Goal: Task Accomplishment & Management: Manage account settings

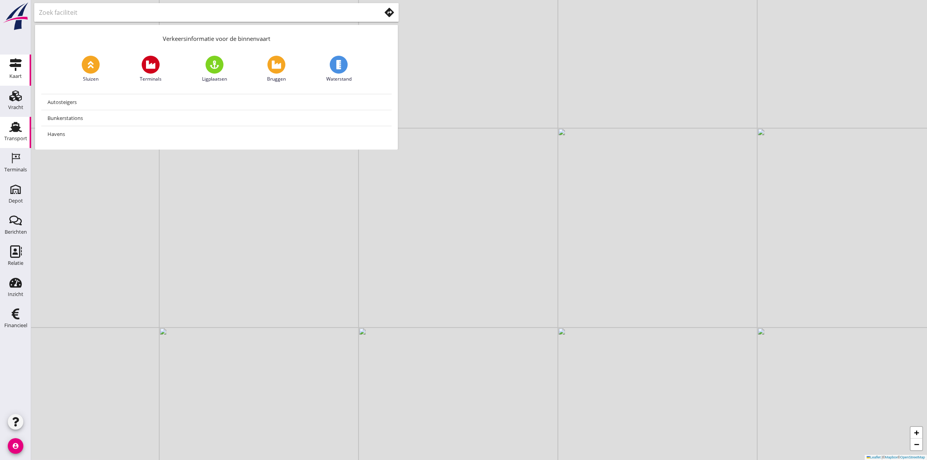
click at [22, 128] on div "Transport" at bounding box center [15, 127] width 19 height 12
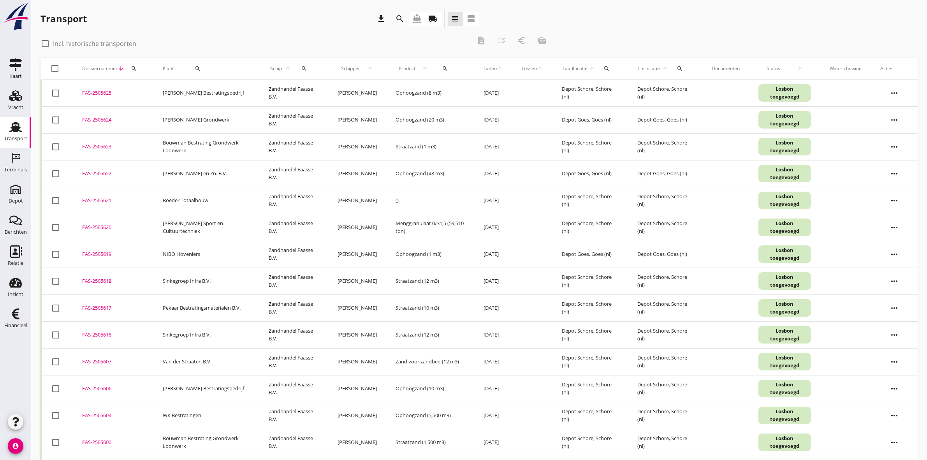
click at [431, 20] on icon "local_shipping" at bounding box center [433, 18] width 9 height 9
click at [397, 14] on icon "search" at bounding box center [400, 18] width 9 height 9
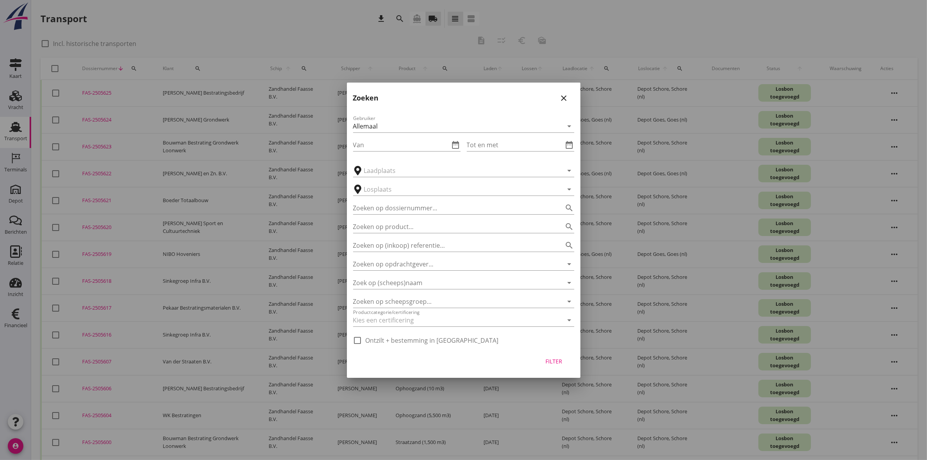
click at [207, 49] on div at bounding box center [463, 230] width 927 height 460
click at [135, 68] on div at bounding box center [463, 230] width 927 height 460
click at [562, 96] on icon "close" at bounding box center [564, 97] width 9 height 9
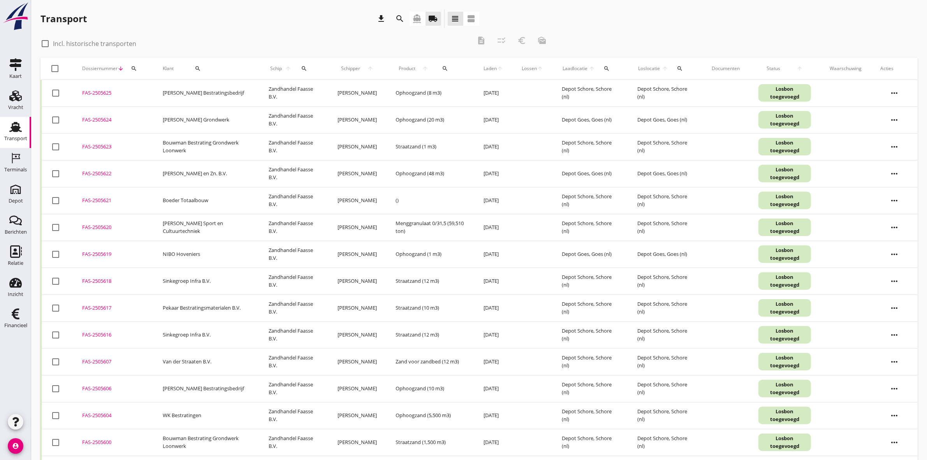
click at [136, 70] on icon "search" at bounding box center [134, 68] width 6 height 6
click at [143, 86] on input "Zoeken op dossiernummer..." at bounding box center [170, 91] width 81 height 12
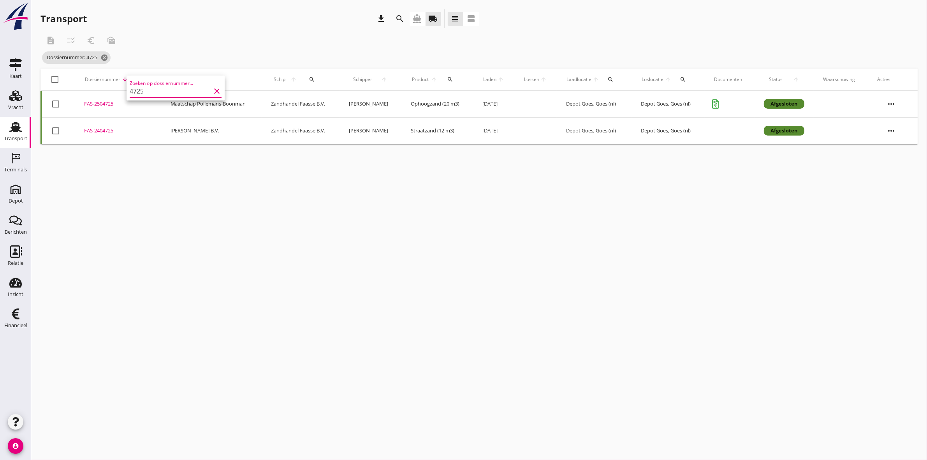
type input "4725"
click at [174, 38] on div "description checklist_rtl euro_symbol mark_as_unread" at bounding box center [296, 40] width 512 height 19
click at [896, 105] on icon "more_horiz" at bounding box center [891, 104] width 22 height 22
click at [102, 100] on div "FAS-2504725" at bounding box center [117, 104] width 67 height 8
click at [226, 104] on td "Maatschap Pollemans-Boonman" at bounding box center [211, 104] width 100 height 27
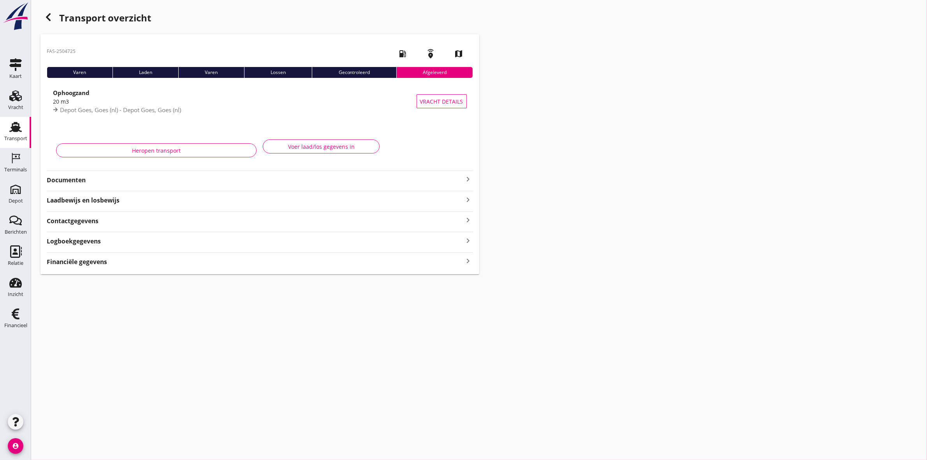
click at [97, 223] on strong "Contactgegevens" at bounding box center [73, 220] width 52 height 9
click at [92, 295] on strong "Financiële gegevens" at bounding box center [77, 293] width 60 height 9
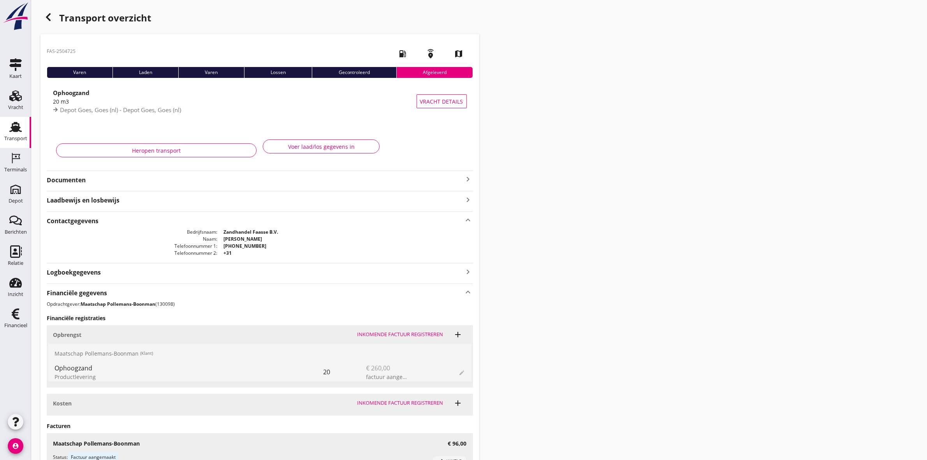
click at [92, 295] on strong "Financiële gegevens" at bounding box center [77, 293] width 60 height 9
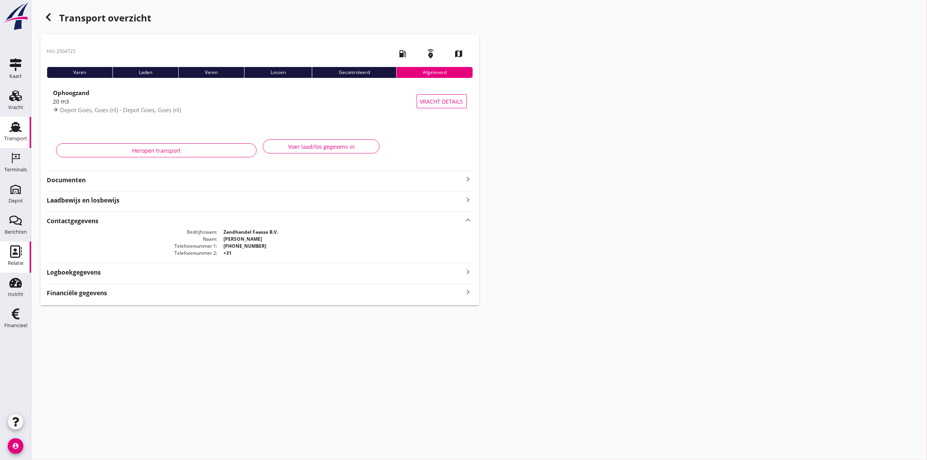
click at [15, 255] on icon "Relatie" at bounding box center [15, 251] width 12 height 12
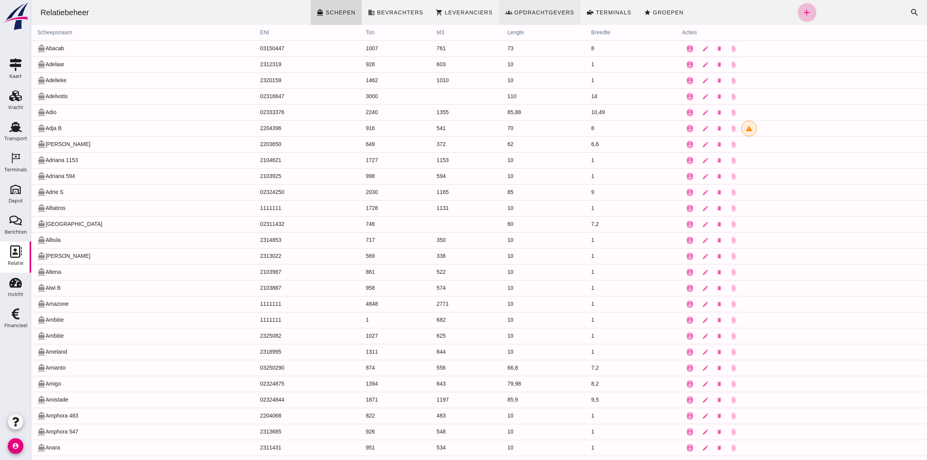
click at [545, 18] on link "groups Opdrachtgevers" at bounding box center [540, 12] width 82 height 25
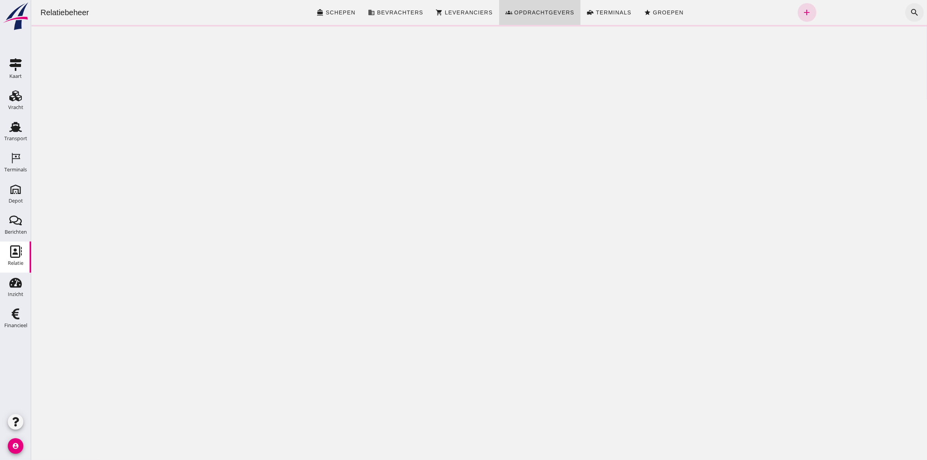
click at [910, 11] on icon "search" at bounding box center [914, 12] width 9 height 9
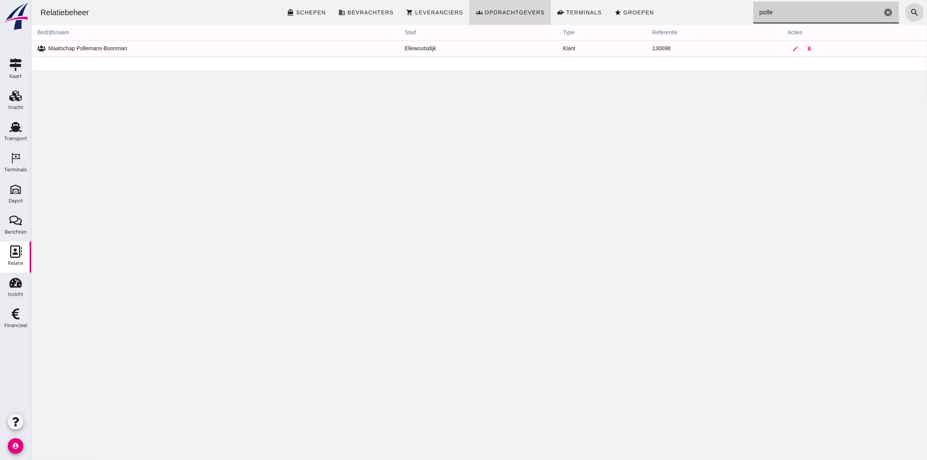
type input "polle"
click at [117, 47] on td "Maatschap Pollemans-Boonman" at bounding box center [215, 48] width 368 height 16
click at [792, 49] on icon "edit" at bounding box center [795, 48] width 7 height 7
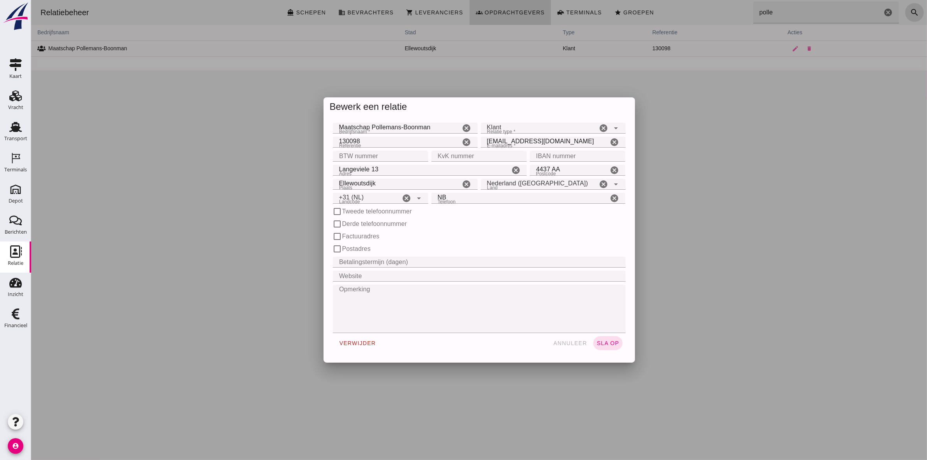
type input "+31 (NL)"
click at [610, 197] on icon "cancel" at bounding box center [613, 198] width 9 height 9
click at [534, 200] on input "Telefoon" at bounding box center [526, 198] width 190 height 11
type input "0655586464"
click at [610, 346] on button "sla op" at bounding box center [607, 343] width 29 height 14
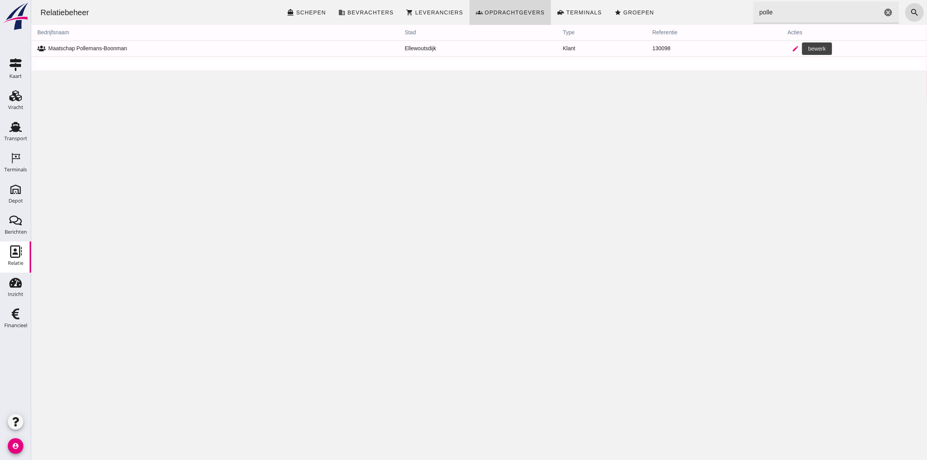
click at [787, 48] on link "edit" at bounding box center [795, 49] width 16 height 16
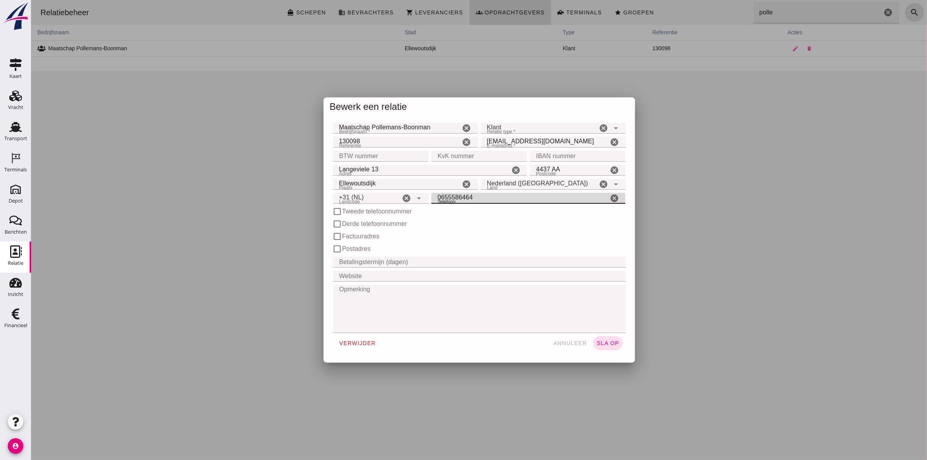
drag, startPoint x: 478, startPoint y: 194, endPoint x: 388, endPoint y: 195, distance: 89.6
click at [388, 195] on div "Landcode Landcode +31 (NL) +31 (NL) cancel arrow_drop_down Telefoon Telefoon 06…" at bounding box center [479, 198] width 296 height 14
drag, startPoint x: 796, startPoint y: 200, endPoint x: 857, endPoint y: 3, distance: 206.3
click at [795, 200] on div at bounding box center [479, 230] width 896 height 460
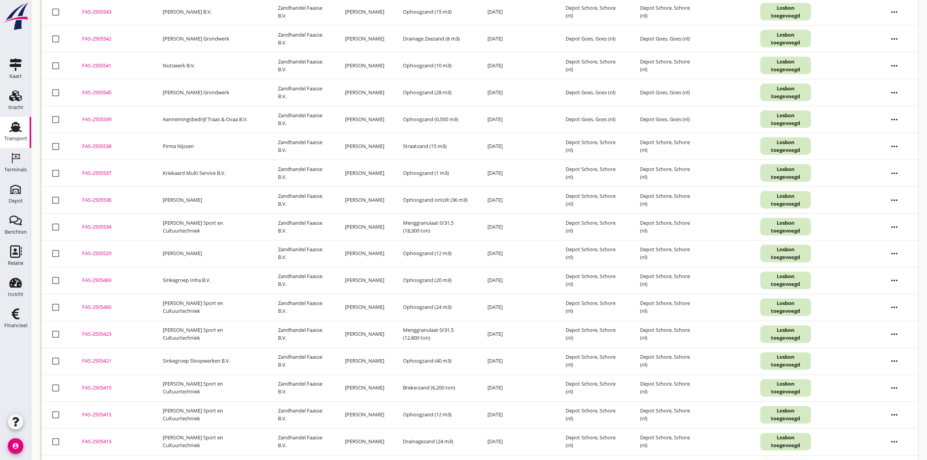
scroll to position [1704, 0]
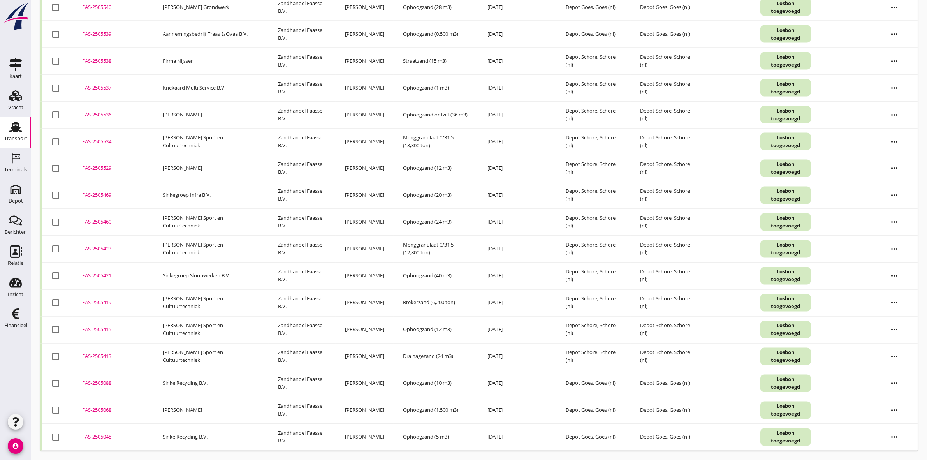
click at [56, 408] on div at bounding box center [55, 410] width 13 height 13
checkbox input "true"
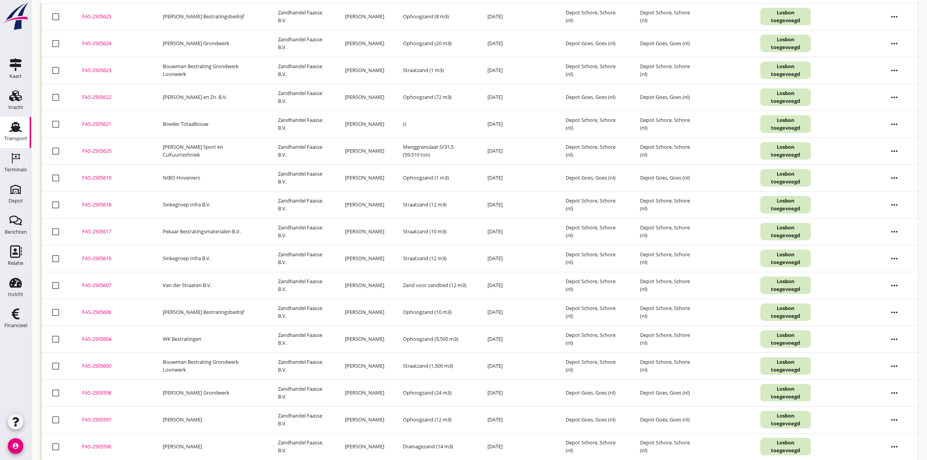
scroll to position [0, 0]
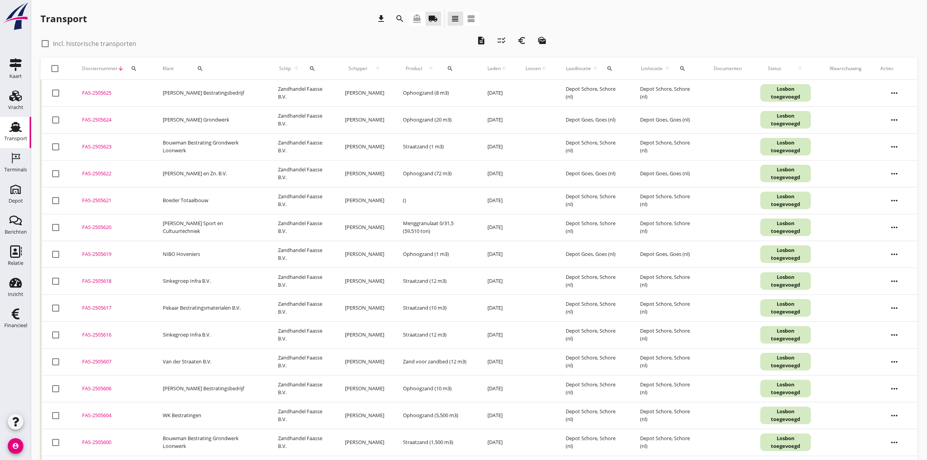
click at [481, 38] on icon "description" at bounding box center [481, 40] width 9 height 9
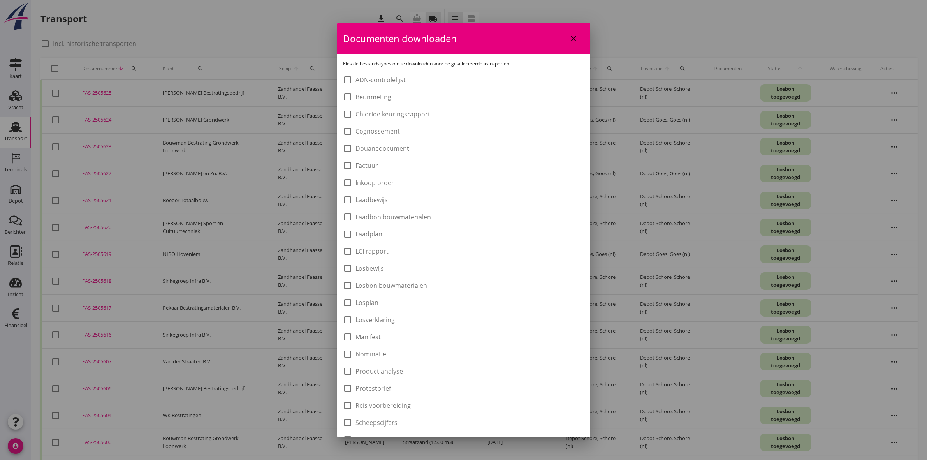
click at [398, 215] on label "Laadbon bouwmaterialen" at bounding box center [394, 217] width 76 height 8
checkbox input "true"
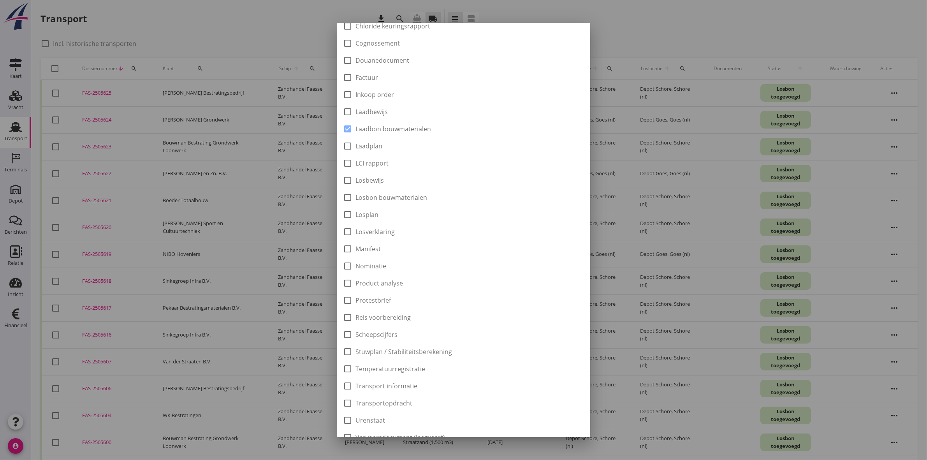
scroll to position [125, 0]
click at [549, 421] on div "Downloaden" at bounding box center [558, 425] width 39 height 8
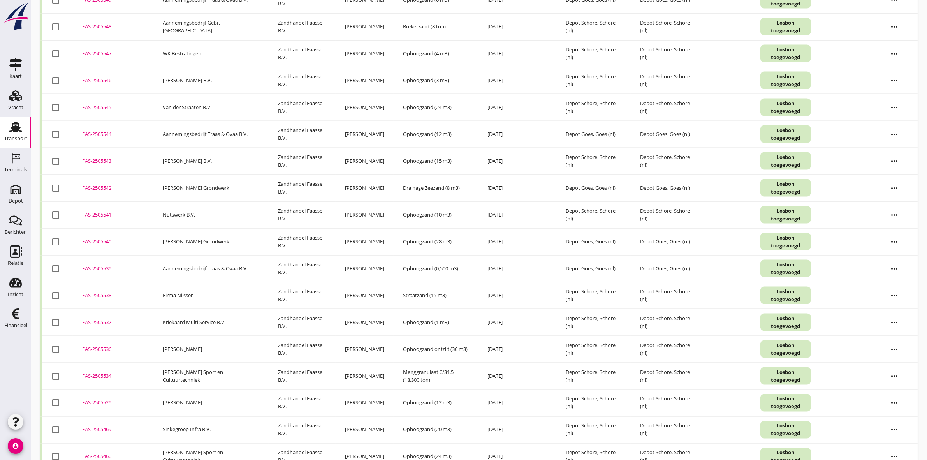
scroll to position [1704, 0]
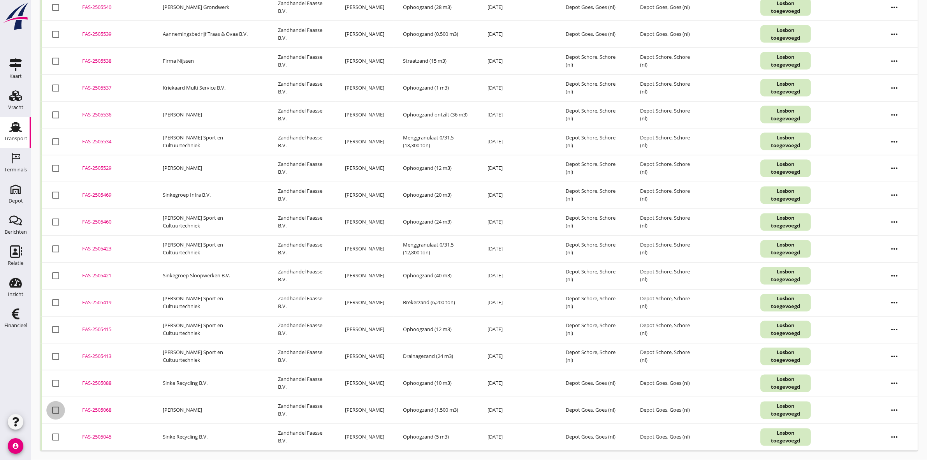
click at [58, 409] on div at bounding box center [55, 410] width 13 height 13
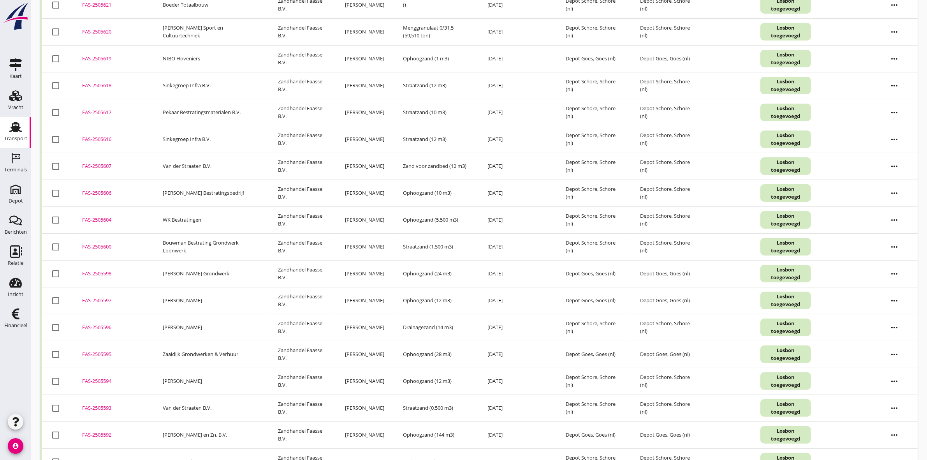
scroll to position [0, 0]
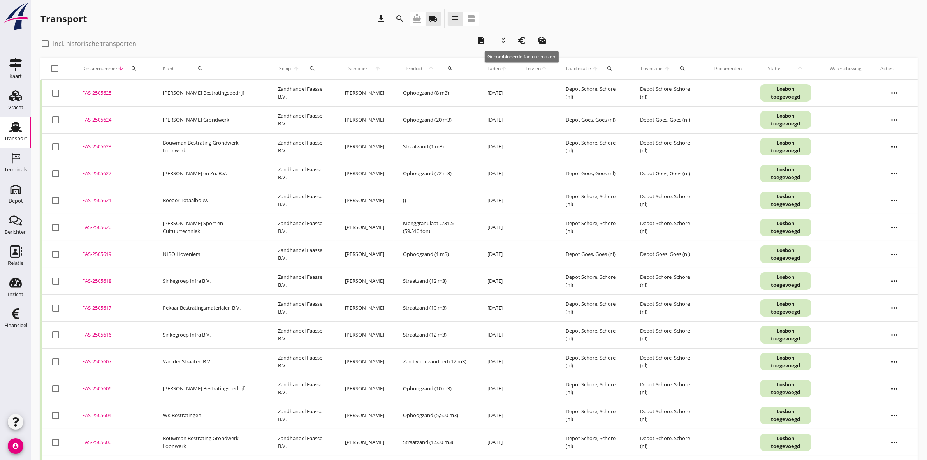
click at [523, 38] on icon "euro_symbol" at bounding box center [521, 40] width 9 height 9
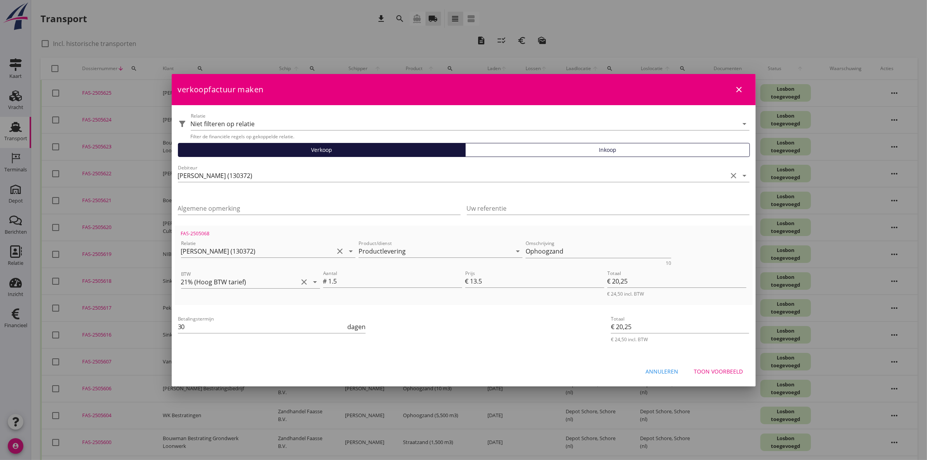
click at [742, 91] on icon "close" at bounding box center [739, 89] width 9 height 9
checkbox input "false"
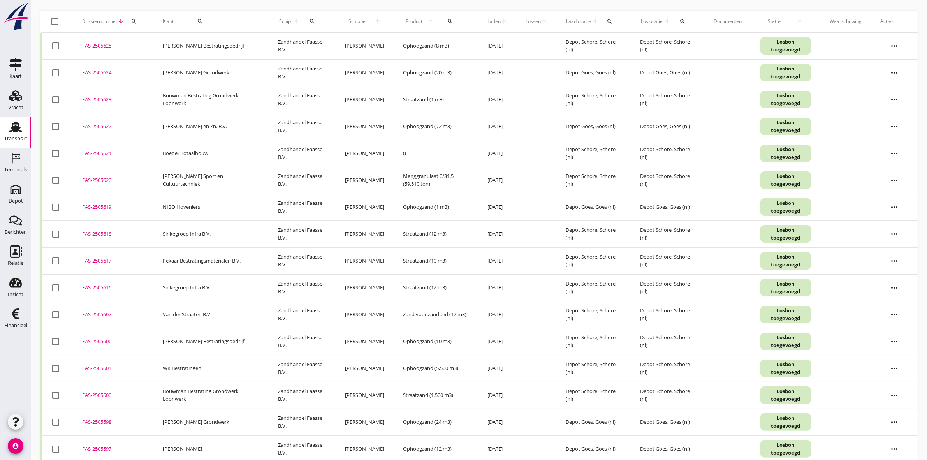
scroll to position [243, 0]
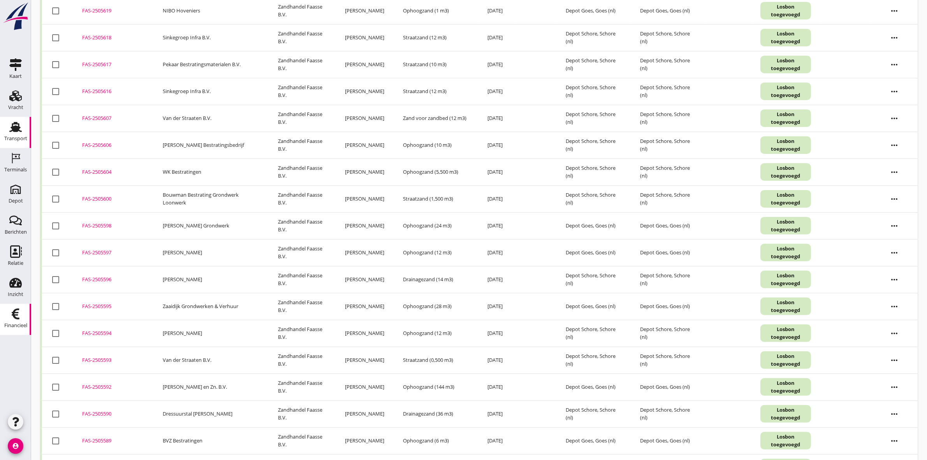
click at [19, 317] on icon "Financieel" at bounding box center [15, 314] width 12 height 12
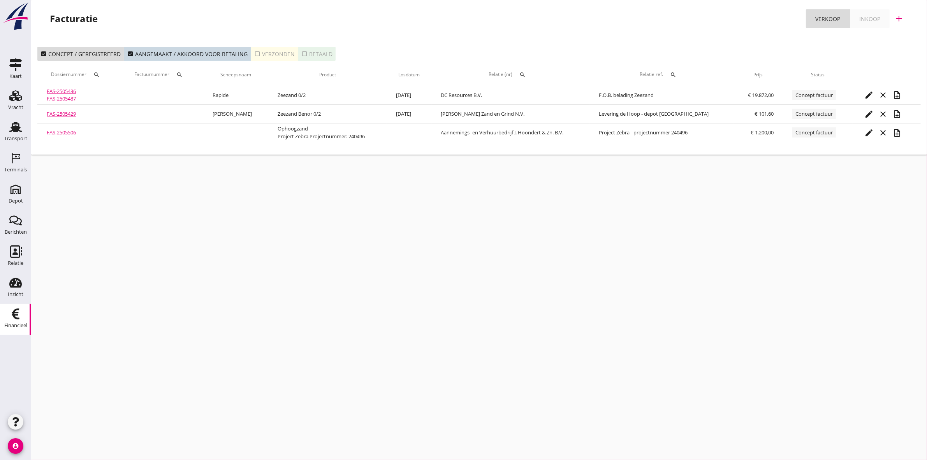
click at [285, 55] on div "check_box_outline_blank Verzonden" at bounding box center [274, 54] width 40 height 8
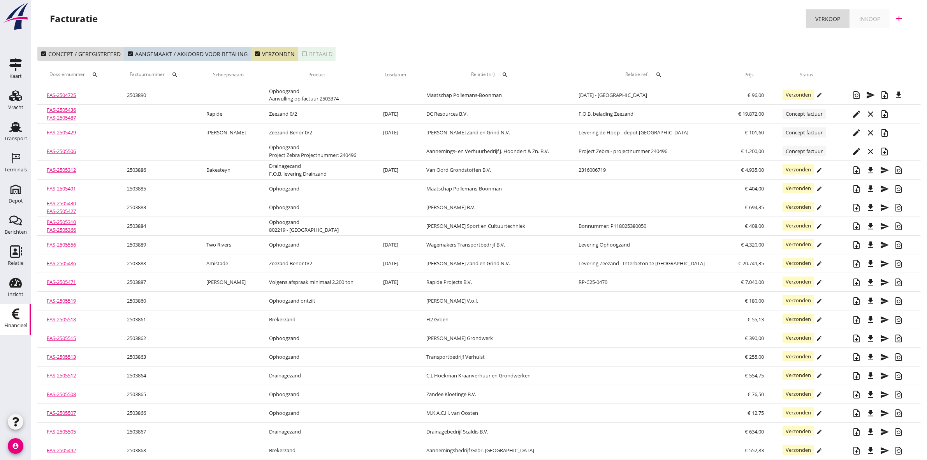
click at [512, 72] on div "search" at bounding box center [505, 75] width 14 height 6
click at [530, 94] on input "text" at bounding box center [557, 97] width 81 height 12
click at [520, 97] on input "c.sinke" at bounding box center [557, 97] width 81 height 12
click at [555, 116] on div "C. Sinke B.V." at bounding box center [565, 112] width 85 height 9
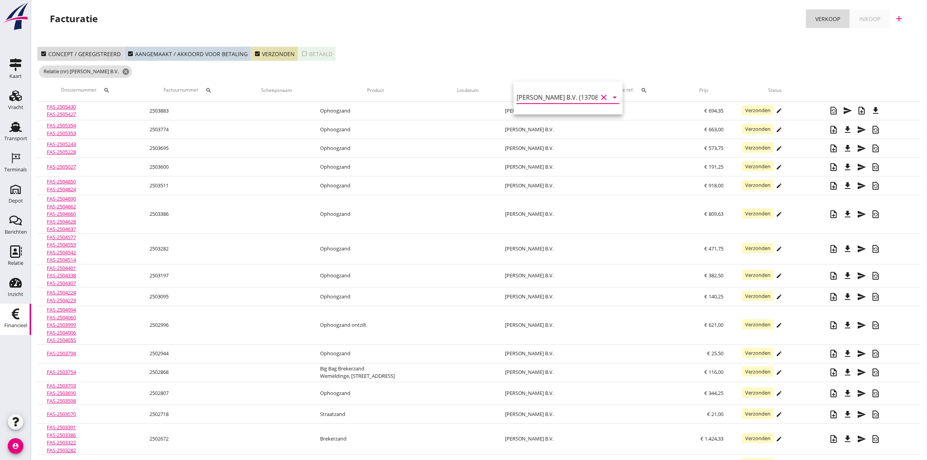
type input "C. Sinke B.V. (13708)"
click at [308, 52] on div "check_box_outline_blank Betaald" at bounding box center [316, 54] width 31 height 8
click at [551, 92] on icon "search" at bounding box center [554, 90] width 6 height 6
click at [622, 110] on icon "clear" at bounding box center [626, 112] width 9 height 9
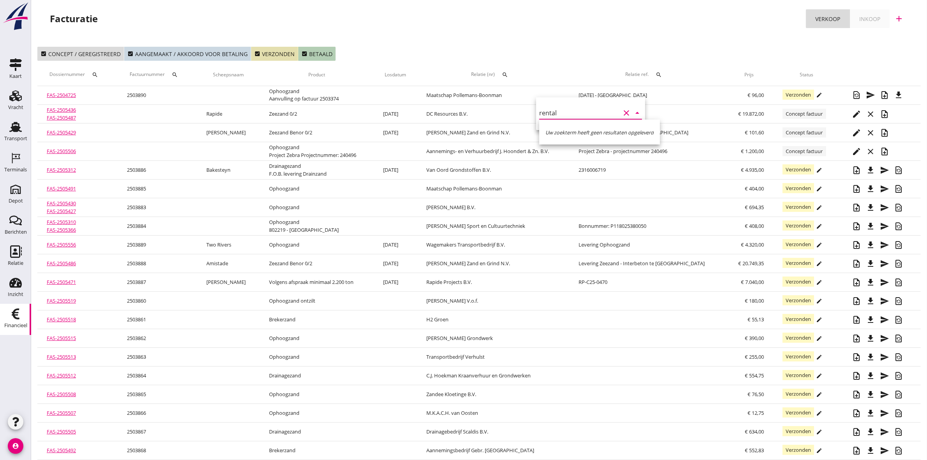
click at [540, 111] on input "rental" at bounding box center [579, 113] width 81 height 12
type input "sinke rental"
click at [663, 37] on div "Facturatie Verkoop Inkoop add" at bounding box center [479, 20] width 896 height 40
